Goal: Information Seeking & Learning: Learn about a topic

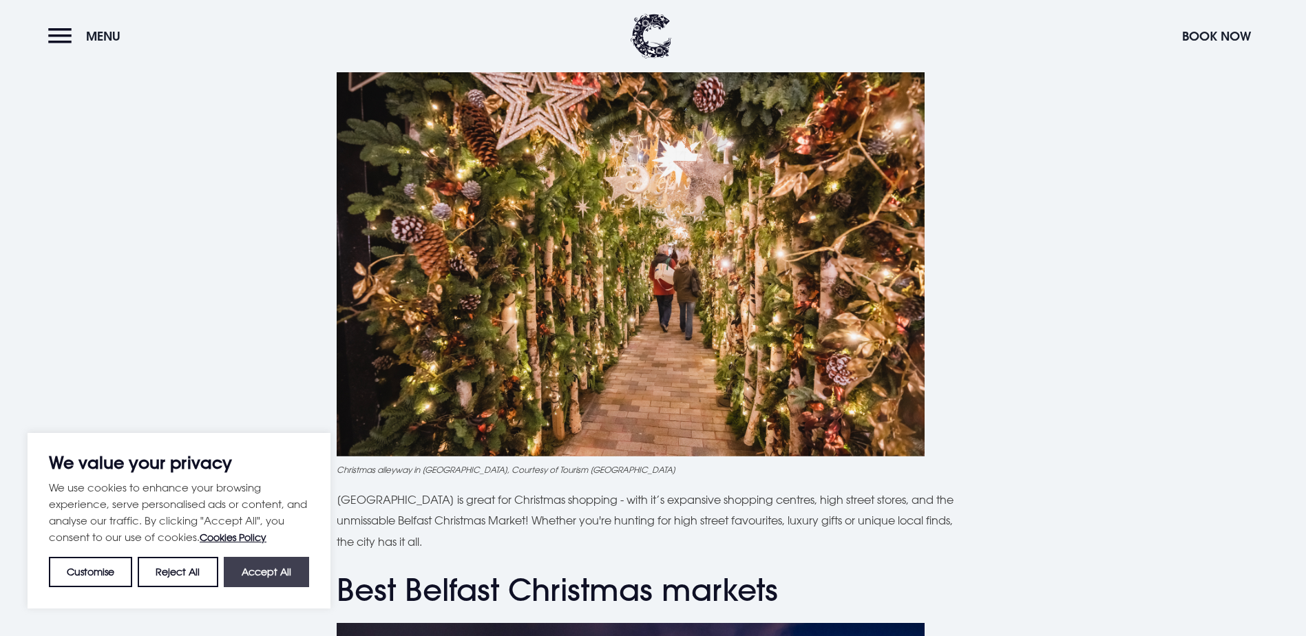
click at [284, 572] on button "Accept All" at bounding box center [266, 572] width 85 height 30
checkbox input "true"
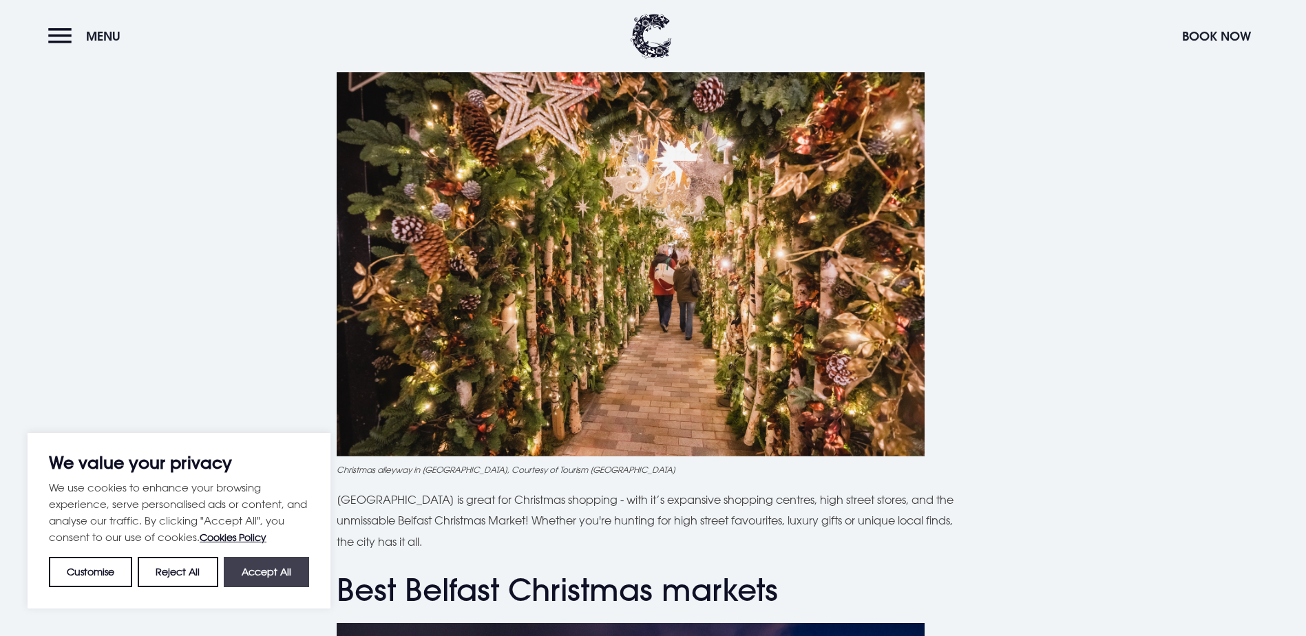
checkbox input "true"
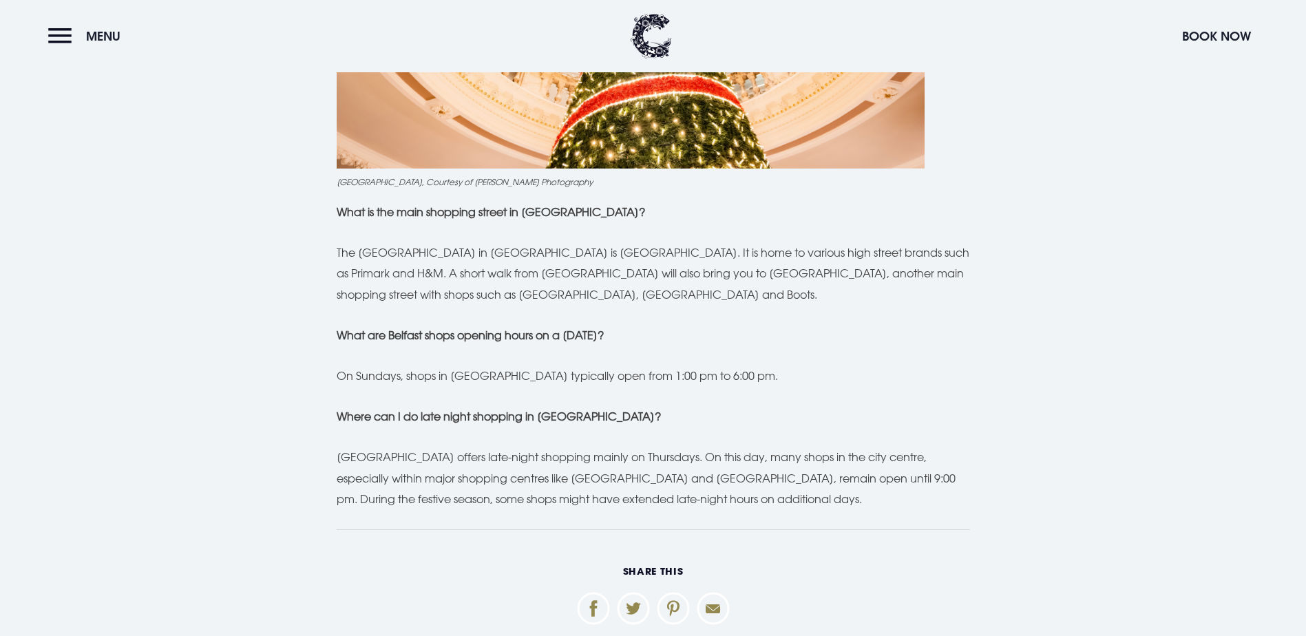
scroll to position [6197, 0]
